Goal: Transaction & Acquisition: Book appointment/travel/reservation

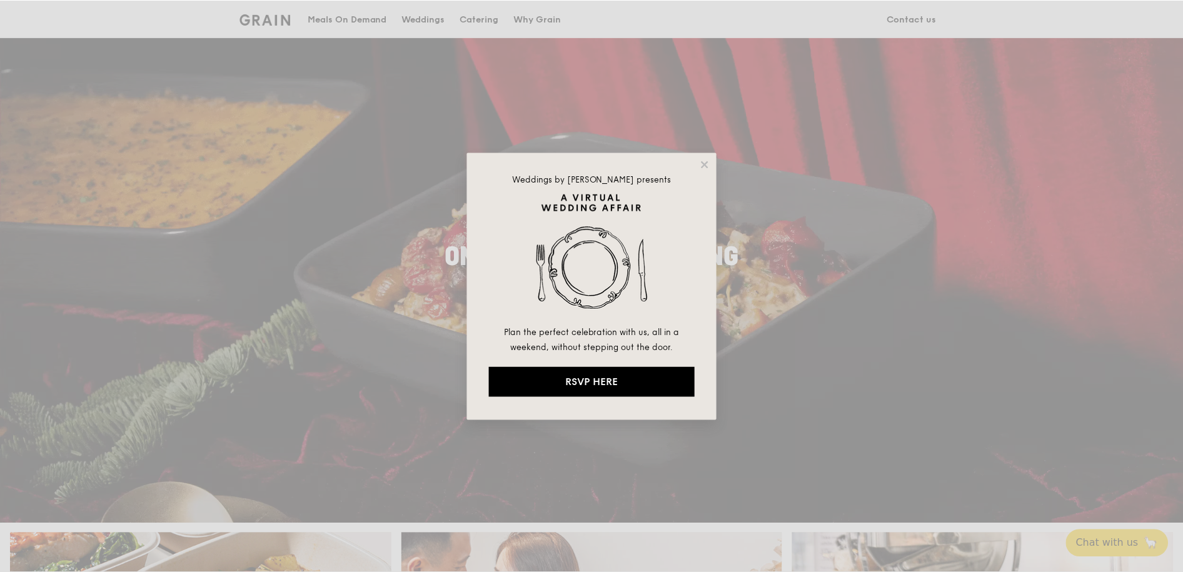
scroll to position [96, 0]
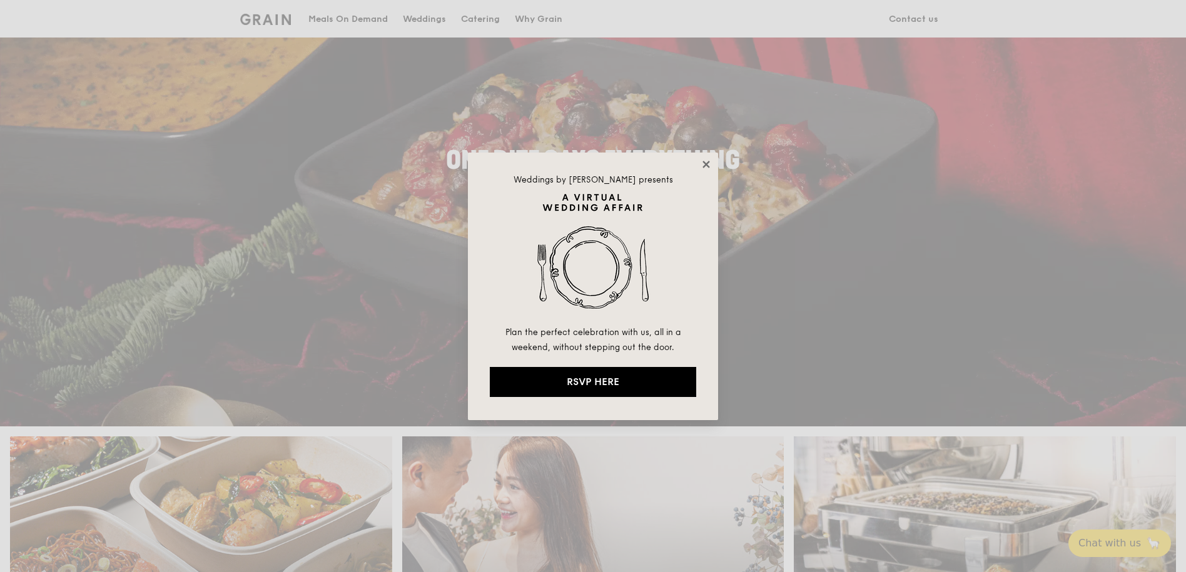
click at [708, 161] on icon at bounding box center [705, 164] width 11 height 11
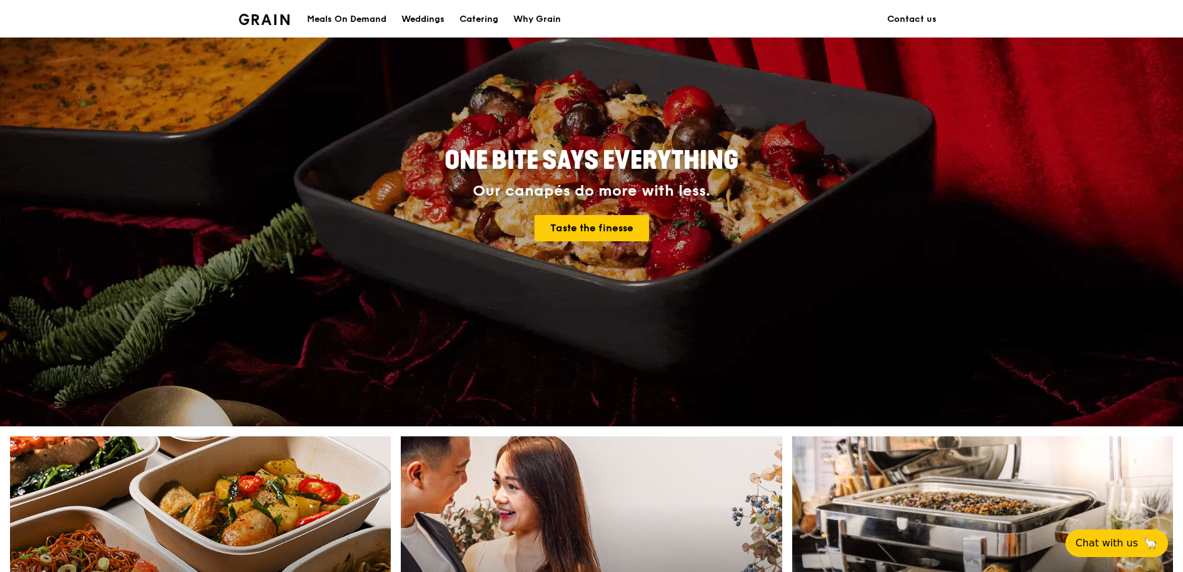
click at [328, 18] on div "Meals On Demand" at bounding box center [346, 20] width 79 height 38
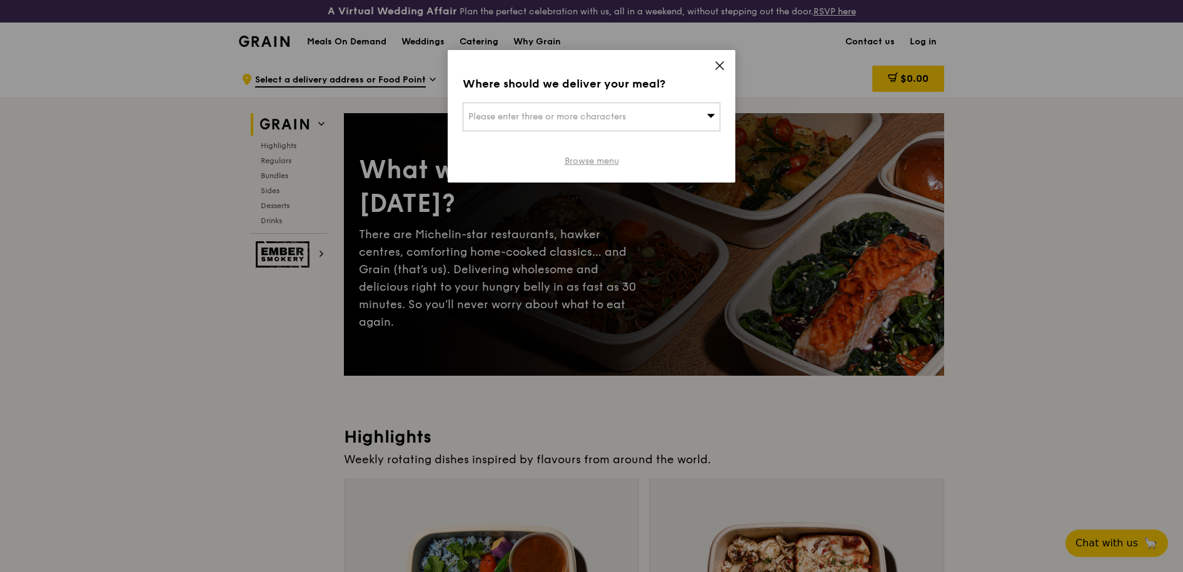
click at [590, 161] on link "Browse menu" at bounding box center [592, 161] width 54 height 13
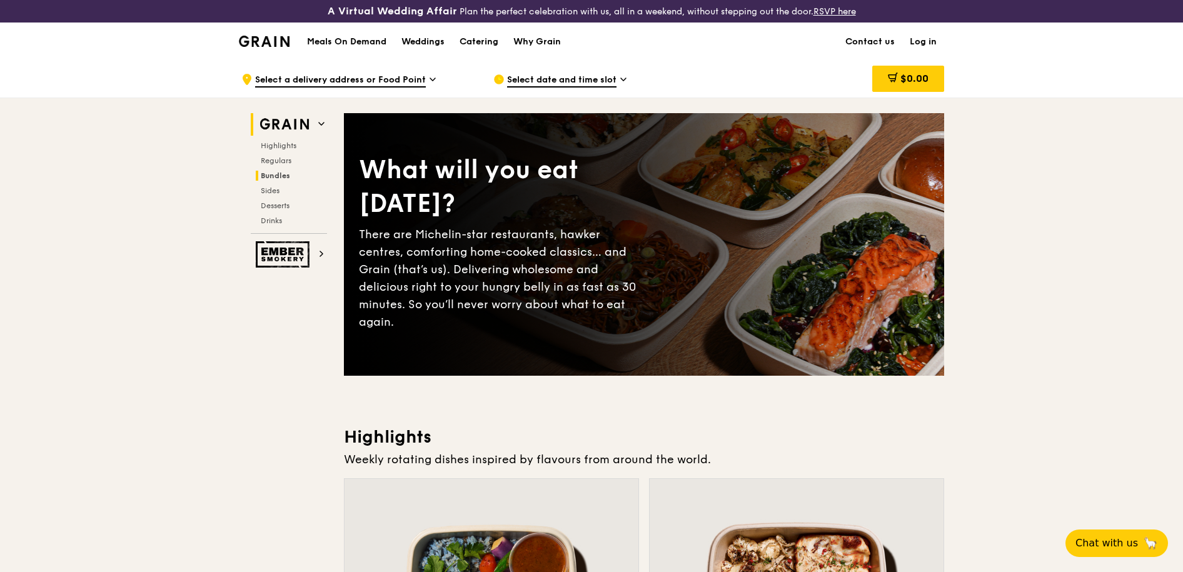
click at [290, 180] on span "Bundles" at bounding box center [275, 175] width 29 height 9
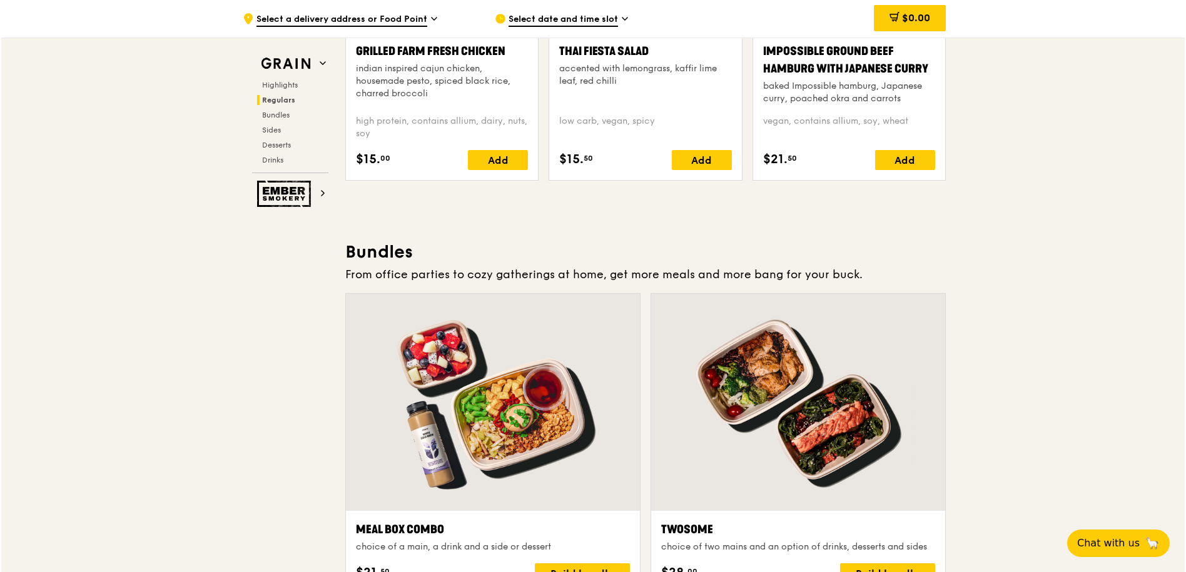
scroll to position [1837, 0]
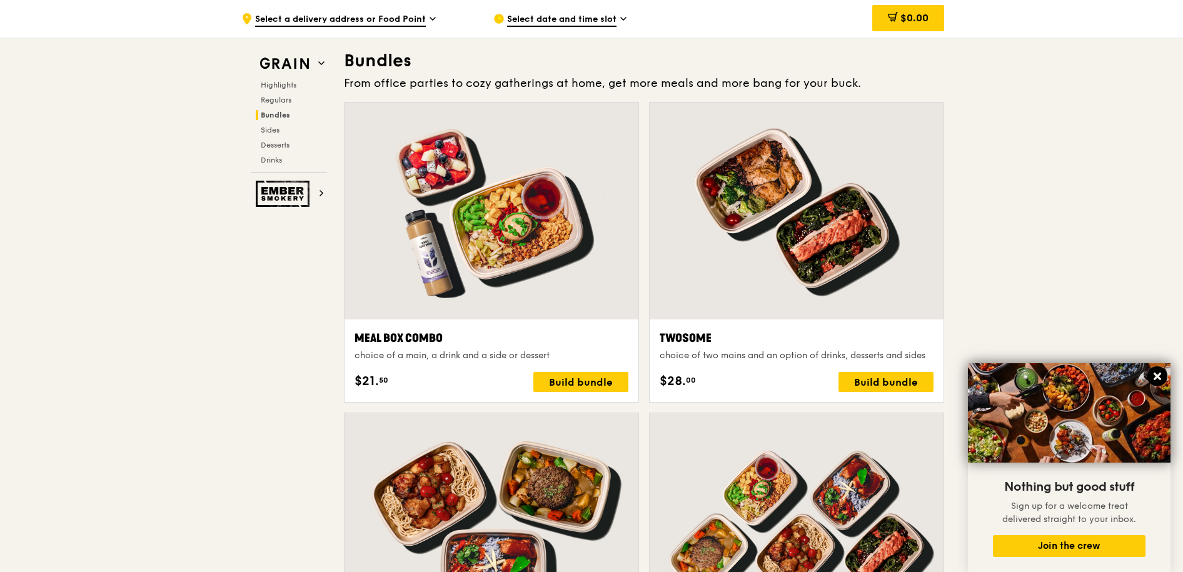
click at [1154, 377] on icon at bounding box center [1157, 376] width 11 height 11
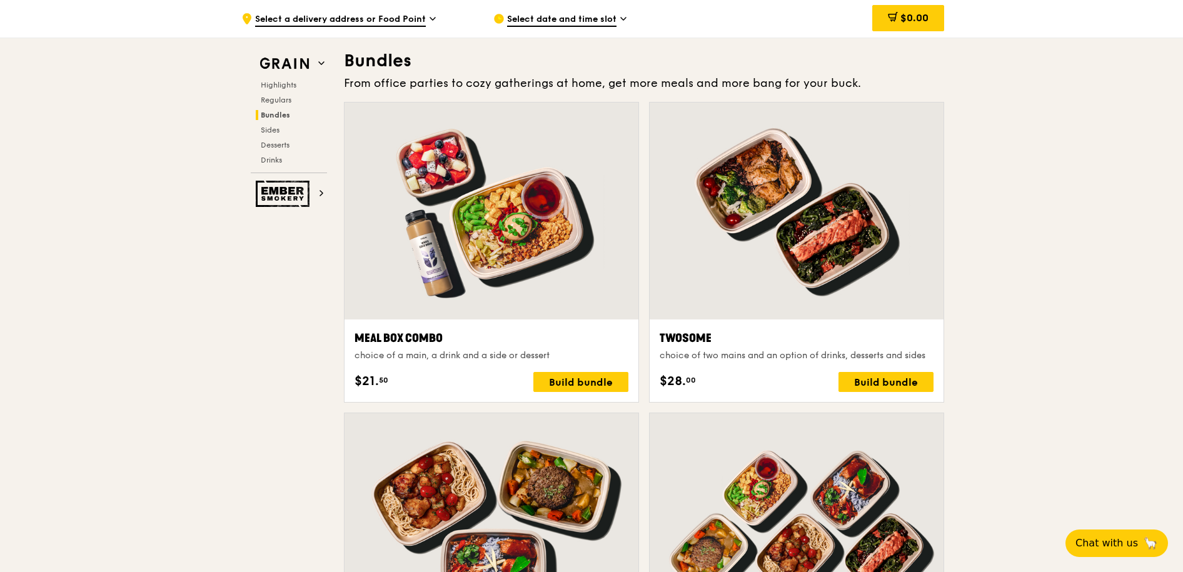
click at [683, 547] on div at bounding box center [797, 521] width 294 height 217
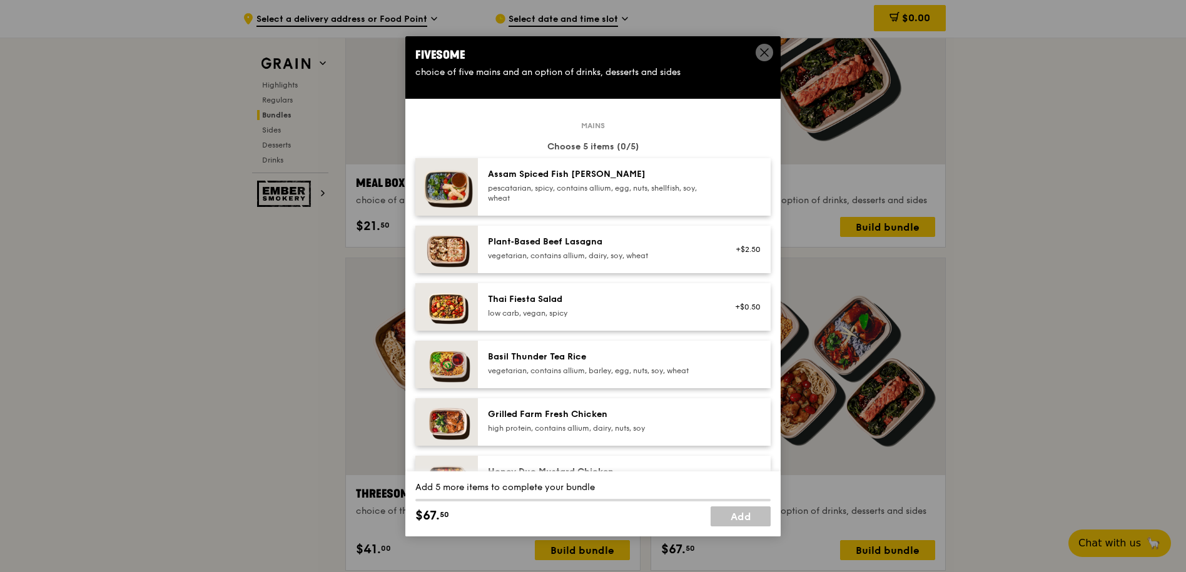
scroll to position [2012, 0]
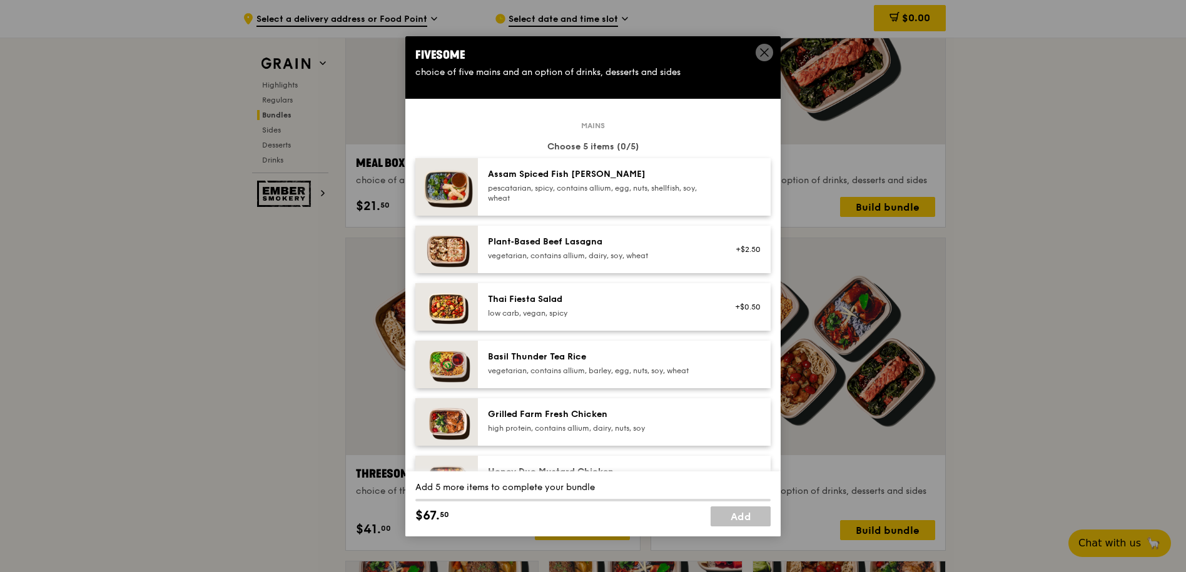
click at [761, 55] on icon at bounding box center [764, 53] width 8 height 8
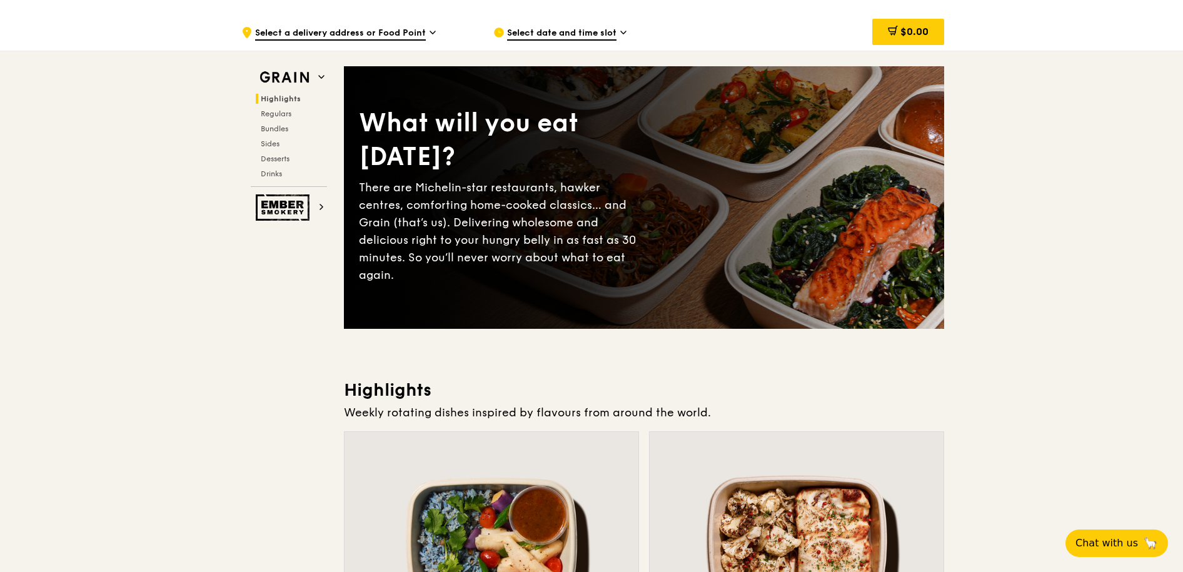
scroll to position [0, 0]
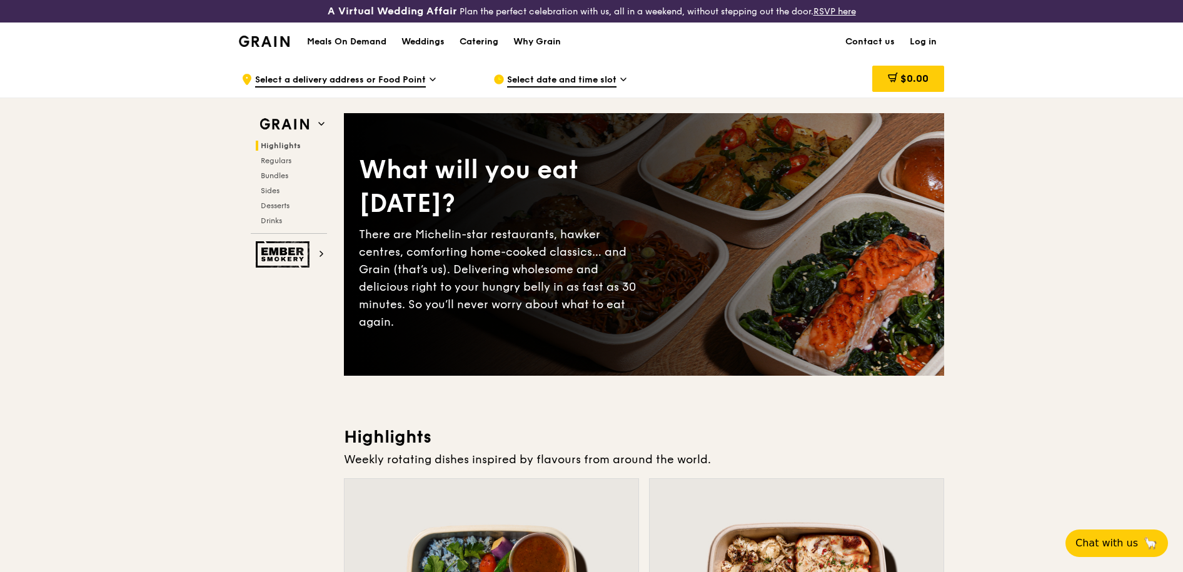
click at [355, 36] on h1 "Meals On Demand" at bounding box center [346, 42] width 79 height 13
click at [488, 43] on div "Catering" at bounding box center [479, 42] width 39 height 38
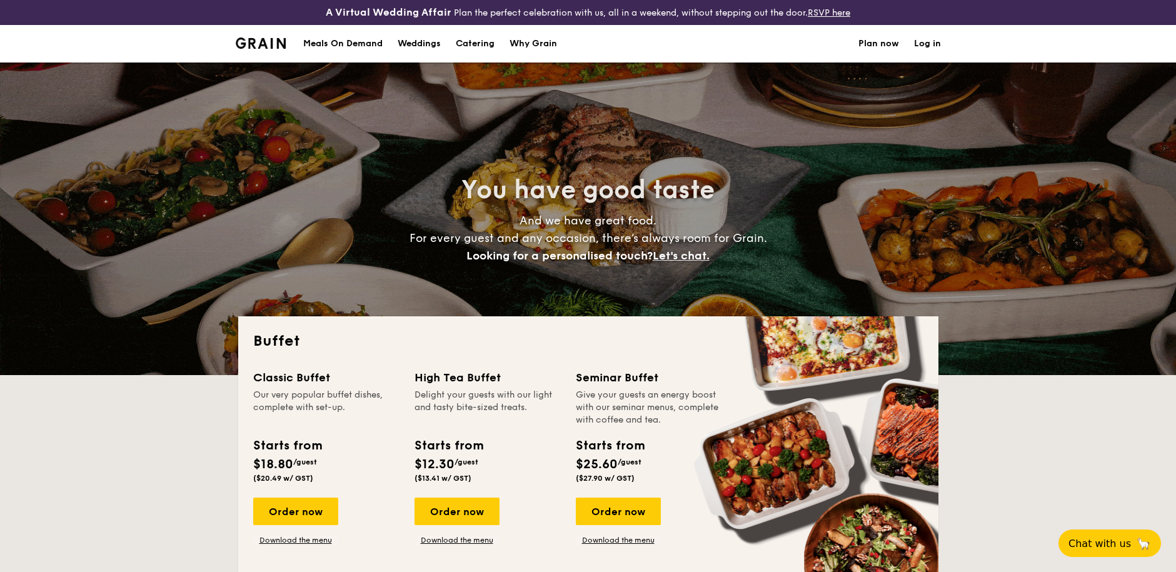
select select
